Goal: Task Accomplishment & Management: Manage account settings

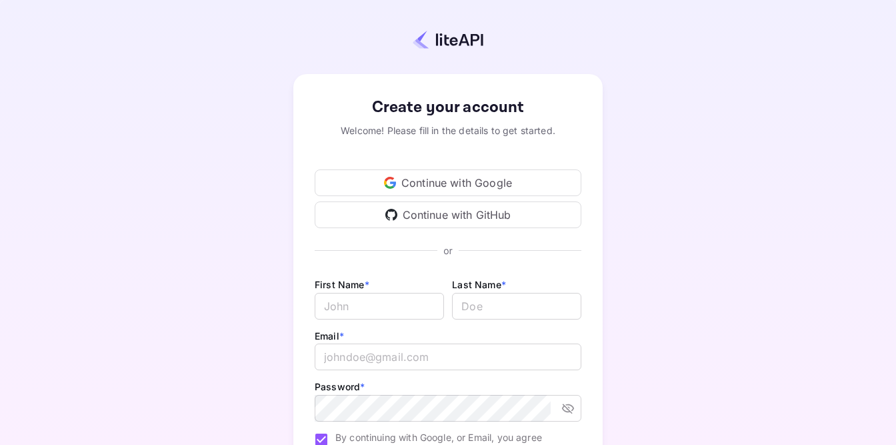
click at [403, 175] on div "Continue with Google" at bounding box center [448, 182] width 267 height 27
click at [498, 178] on div "Continue with Google" at bounding box center [448, 182] width 267 height 27
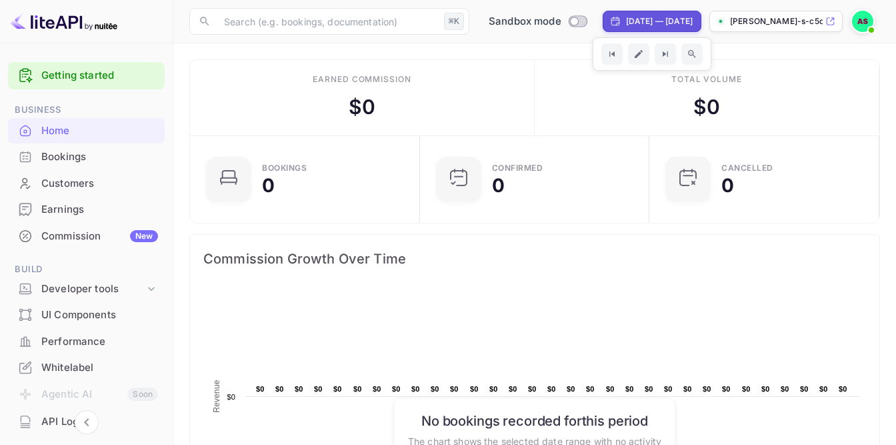
click at [809, 23] on p "[PERSON_NAME]-s-c5qo1.nuitee..." at bounding box center [776, 21] width 93 height 12
click at [859, 17] on img at bounding box center [862, 21] width 21 height 21
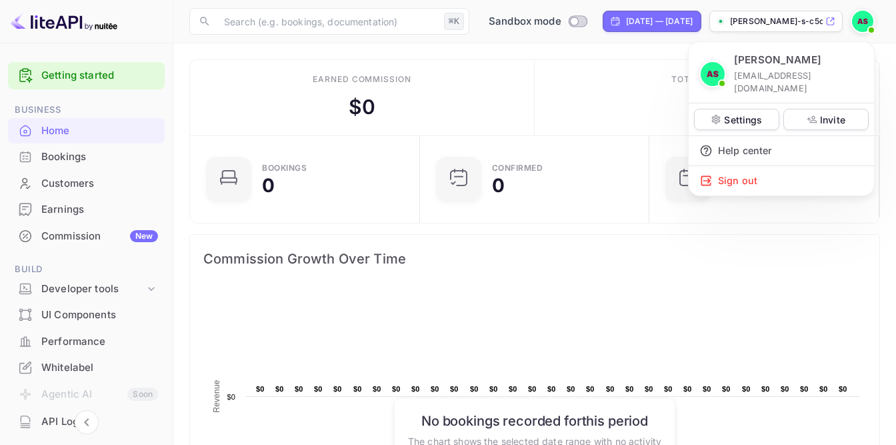
click at [859, 17] on div at bounding box center [448, 222] width 896 height 445
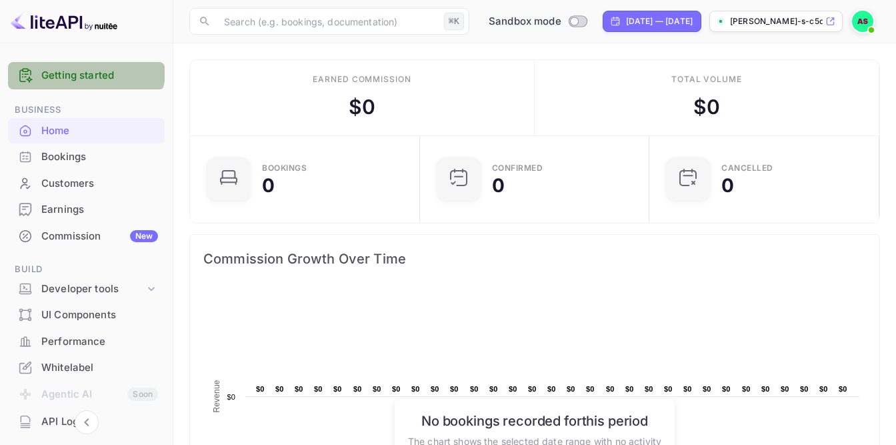
click at [85, 67] on div "Getting started" at bounding box center [86, 75] width 157 height 27
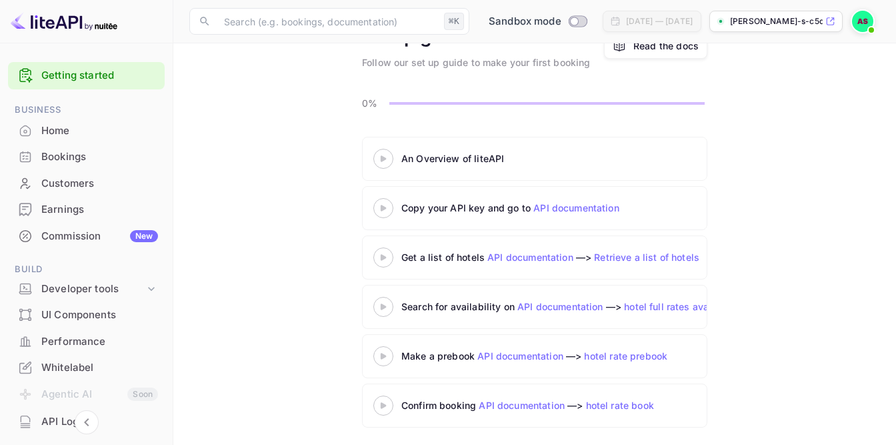
scroll to position [86, 0]
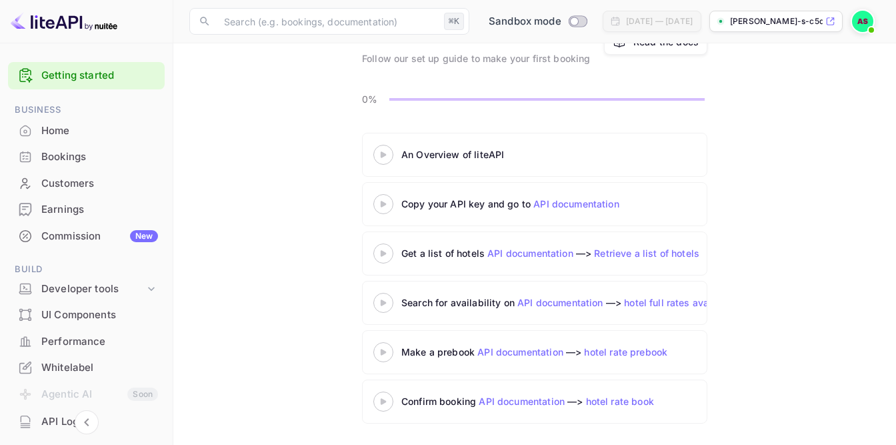
click at [433, 210] on div "Copy your API key and go to API documentation" at bounding box center [567, 204] width 333 height 14
click at [380, 210] on div at bounding box center [383, 203] width 47 height 17
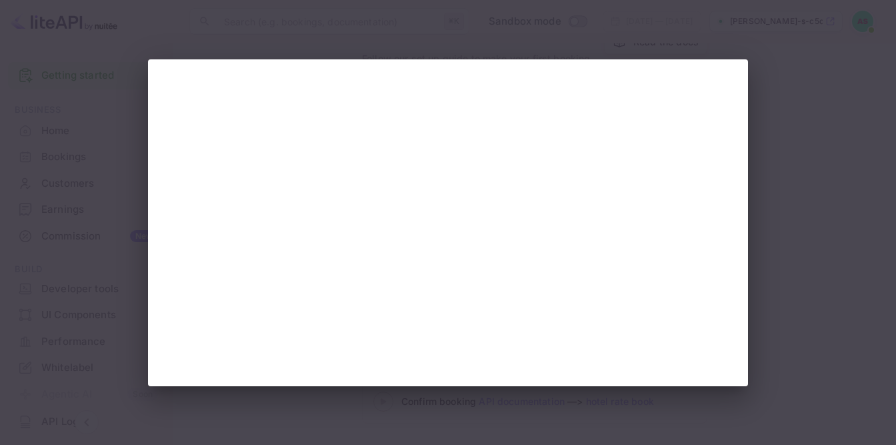
click at [801, 146] on div at bounding box center [448, 222] width 896 height 445
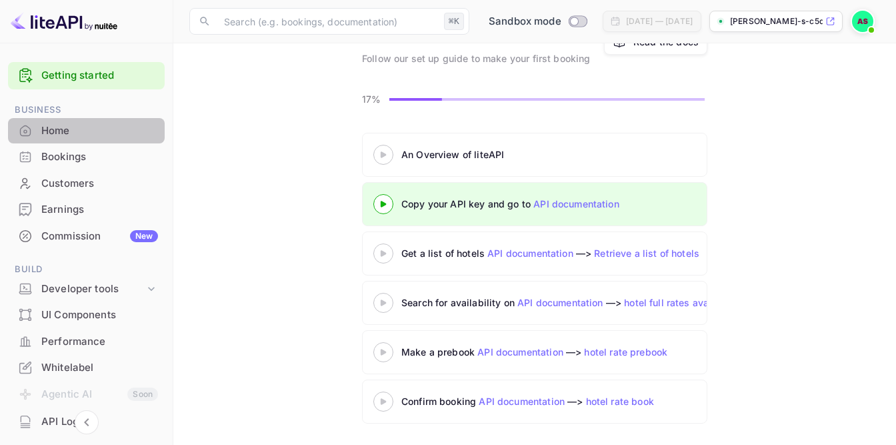
click at [114, 123] on div "Home" at bounding box center [99, 130] width 117 height 15
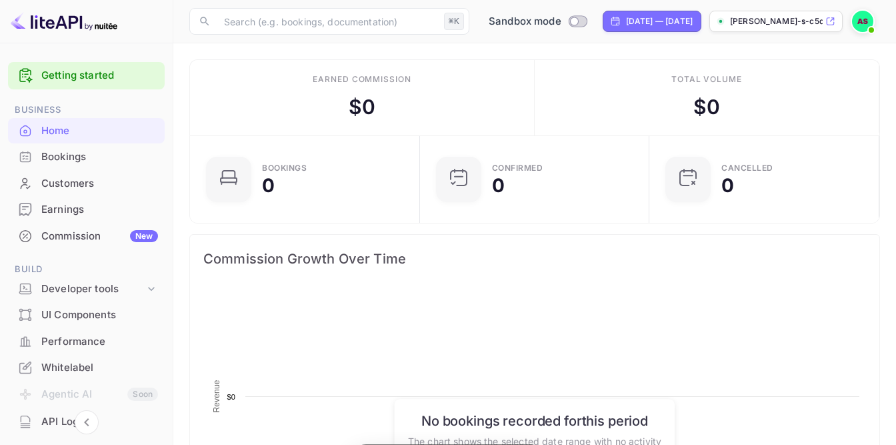
scroll to position [217, 222]
click at [147, 293] on icon at bounding box center [151, 288] width 13 height 13
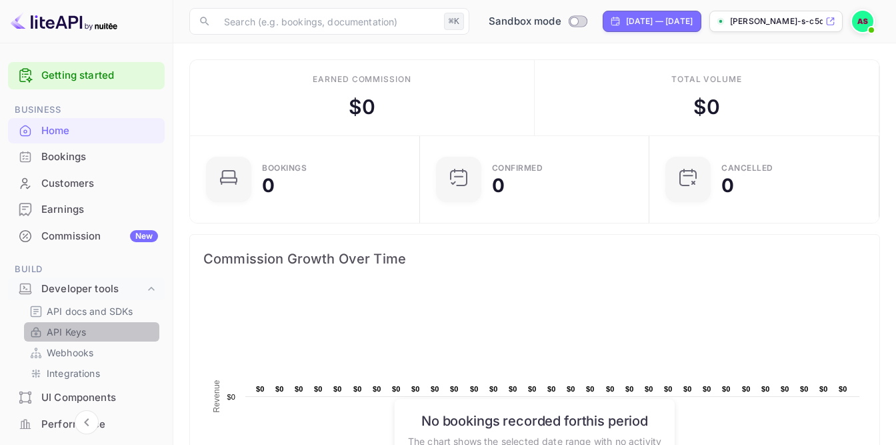
click at [91, 332] on link "API Keys" at bounding box center [91, 332] width 125 height 14
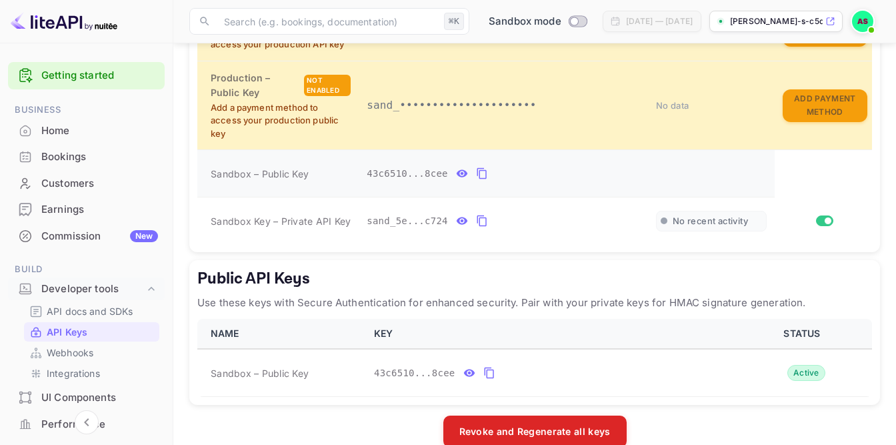
scroll to position [411, 0]
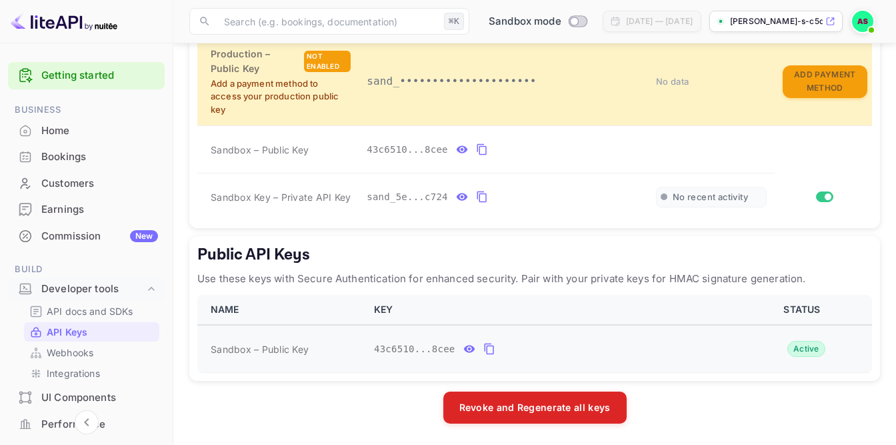
click at [488, 347] on icon "public api keys table" at bounding box center [489, 349] width 12 height 16
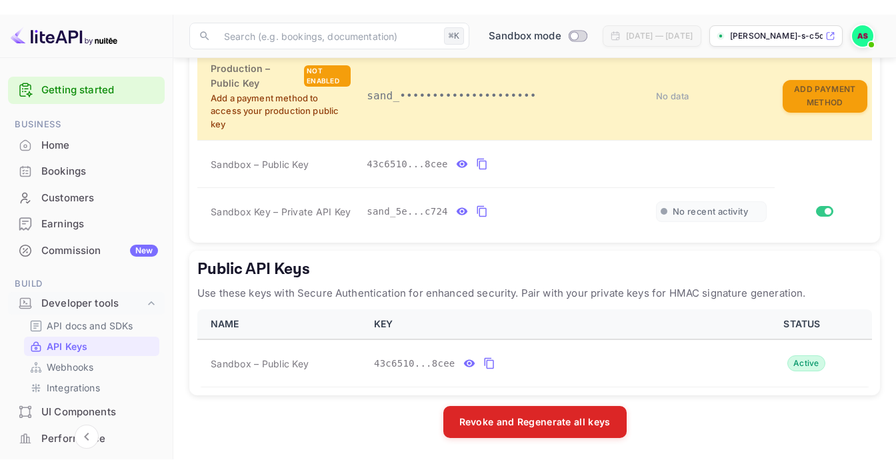
scroll to position [382, 0]
